Goal: Information Seeking & Learning: Learn about a topic

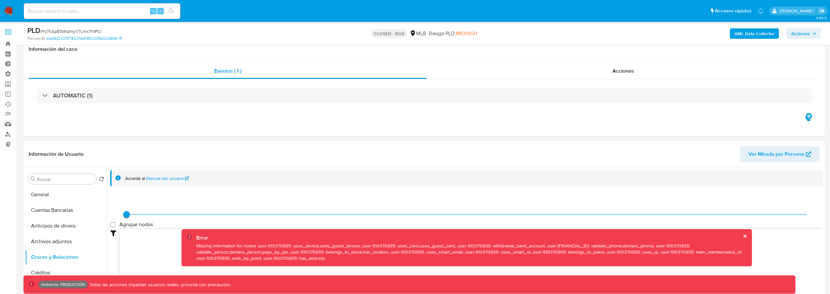
select select "10"
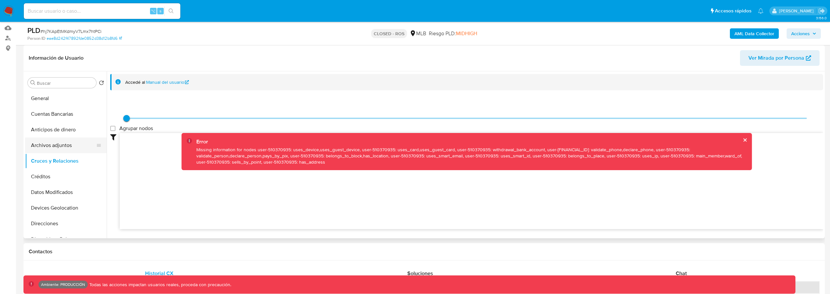
click at [62, 145] on button "Archivos adjuntos" at bounding box center [63, 146] width 76 height 16
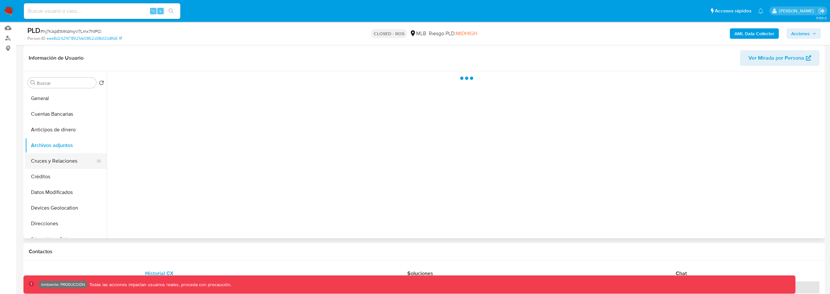
click at [64, 159] on button "Cruces y Relaciones" at bounding box center [63, 161] width 76 height 16
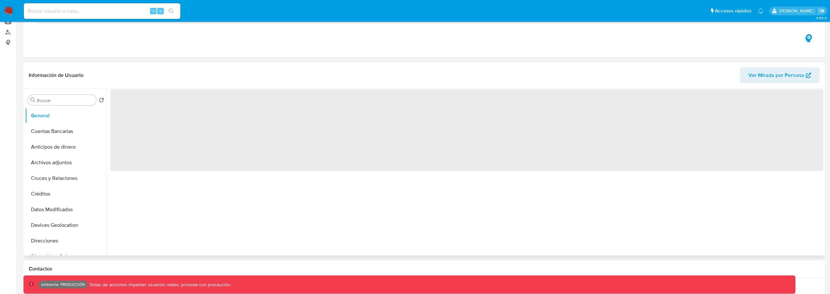
scroll to position [114, 0]
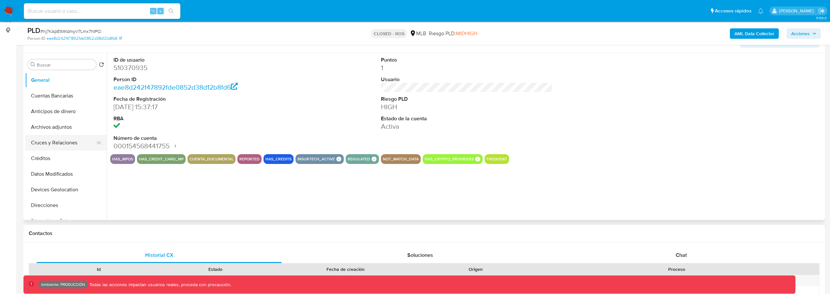
click at [69, 146] on button "Cruces y Relaciones" at bounding box center [63, 143] width 76 height 16
select select "10"
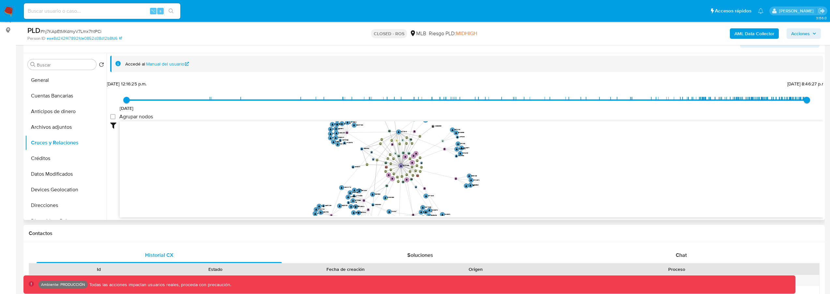
drag, startPoint x: 511, startPoint y: 155, endPoint x: 438, endPoint y: 187, distance: 79.7
click at [438, 187] on icon "device-6462714508813b0019463698  device-657f1b9a7a62ca205dbd1050  device-643f…" at bounding box center [471, 168] width 703 height 95
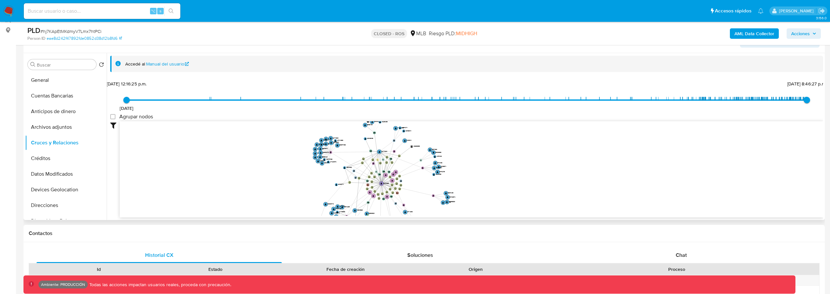
drag, startPoint x: 434, startPoint y: 171, endPoint x: 419, endPoint y: 169, distance: 14.5
click at [419, 169] on icon "device-6462714508813b0019463698  device-657f1b9a7a62ca205dbd1050  device-643f…" at bounding box center [471, 168] width 703 height 95
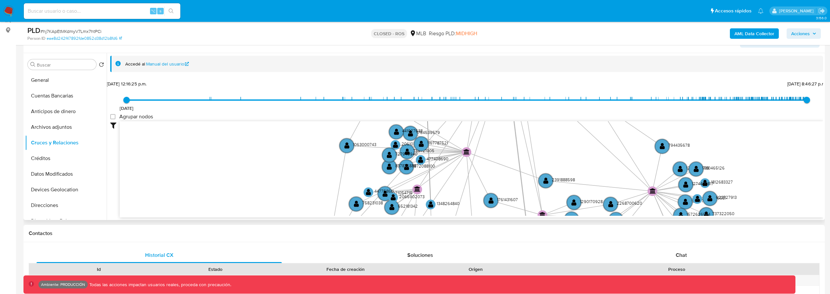
drag, startPoint x: 411, startPoint y: 177, endPoint x: 519, endPoint y: 167, distance: 109.0
click at [471, 157] on circle at bounding box center [466, 152] width 10 height 10
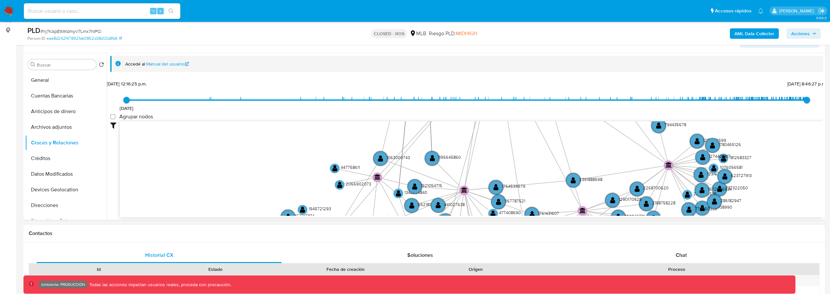
click at [112, 6] on div "⌥ s" at bounding box center [102, 11] width 156 height 16
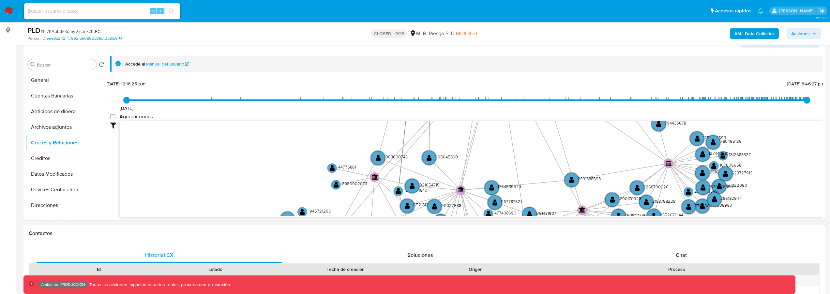
click at [111, 11] on input at bounding box center [102, 11] width 156 height 8
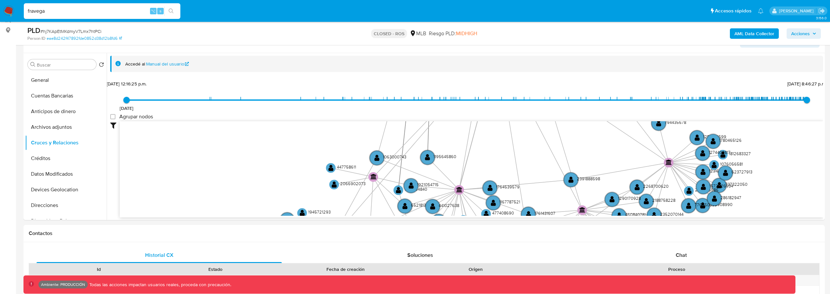
type input "fravega"
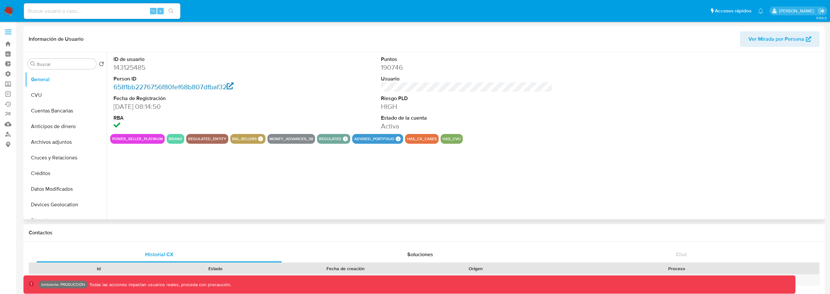
select select "10"
click at [52, 156] on button "Cruces y Relaciones" at bounding box center [63, 158] width 76 height 16
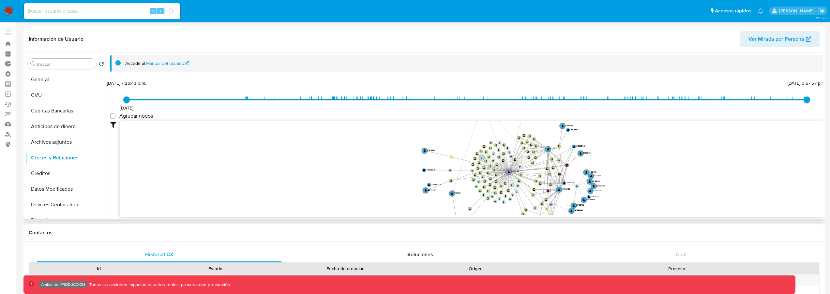
drag, startPoint x: 596, startPoint y: 156, endPoint x: 491, endPoint y: 156, distance: 105.0
click at [491, 156] on icon "device-62d5a77d08813b001780bc00  device-62cc21ec08813b0018045790  device-62c4…" at bounding box center [471, 168] width 703 height 95
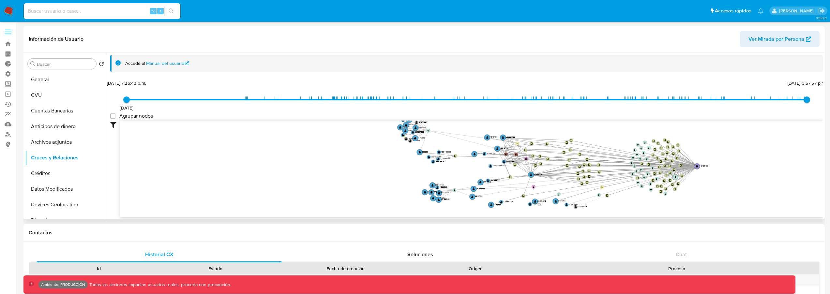
drag, startPoint x: 427, startPoint y: 174, endPoint x: 699, endPoint y: 166, distance: 272.0
click at [694, 168] on circle at bounding box center [697, 166] width 6 height 6
